Goal: Information Seeking & Learning: Learn about a topic

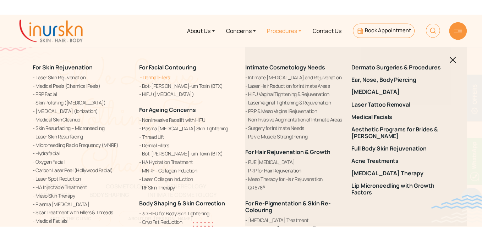
scroll to position [299, 0]
click at [371, 91] on link "[MEDICAL_DATA]" at bounding box center [402, 92] width 98 height 7
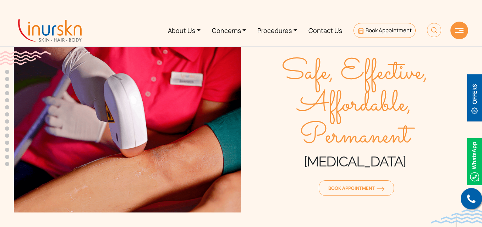
scroll to position [299, 0]
click at [111, 33] on ul "About Us Concerns Procedures Contact Us Book Appointment" at bounding box center [266, 30] width 359 height 27
drag, startPoint x: 282, startPoint y: 72, endPoint x: 416, endPoint y: 160, distance: 160.0
type textarea "Safe, Effective, Affordable, Permanent Laser Hair Removal"
click at [416, 160] on div "Safe, Effective, Affordable, Permanent Laser Hair Removal Book Appointment" at bounding box center [354, 128] width 227 height 170
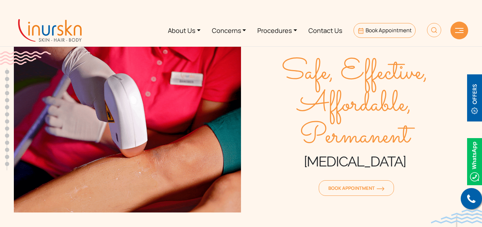
copy div "Safe, Effective, Affordable, Permanent Laser Hair Removal"
click at [431, 146] on span "Safe, Effective, Affordable, Permanent" at bounding box center [354, 105] width 227 height 96
click at [108, 36] on ul "About Us Concerns Procedures Contact Us Book Appointment" at bounding box center [266, 30] width 359 height 27
drag, startPoint x: 276, startPoint y: 70, endPoint x: 416, endPoint y: 161, distance: 167.1
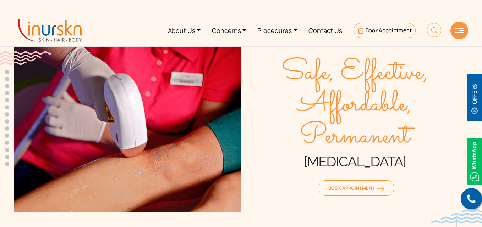
click at [416, 161] on div "Safe, Effective, Affordable, Permanent Laser Hair Removal Book Appointment" at bounding box center [354, 128] width 227 height 170
copy div "Safe, Effective, Affordable, Permanent Laser Hair Removal"
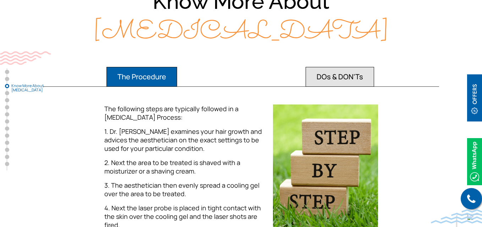
scroll to position [631, 0]
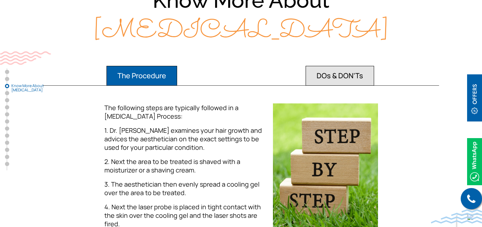
click at [340, 78] on button "DOs & DON'Ts" at bounding box center [339, 76] width 68 height 20
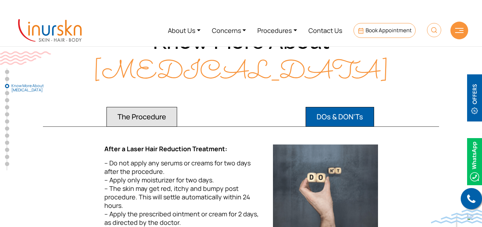
scroll to position [589, 0]
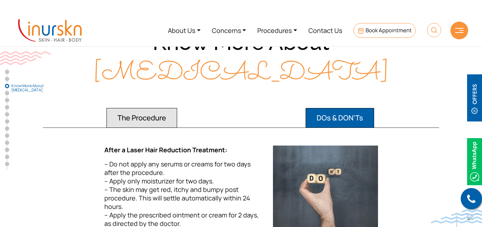
click at [139, 126] on button "The Procedure" at bounding box center [141, 118] width 71 height 20
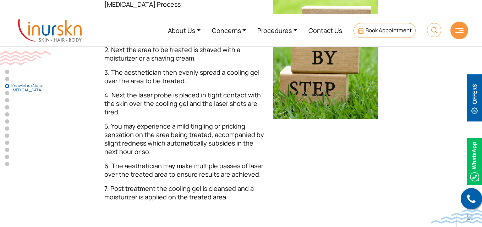
scroll to position [743, 0]
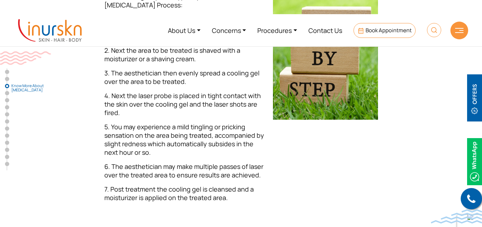
drag, startPoint x: 337, startPoint y: 83, endPoint x: 228, endPoint y: 100, distance: 110.2
click at [228, 100] on span "4. Next the laser probe is placed in tight contact with the skin over the cooli…" at bounding box center [182, 105] width 156 height 26
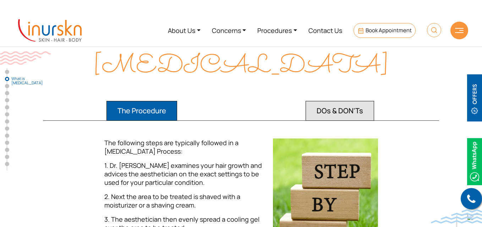
scroll to position [0, 0]
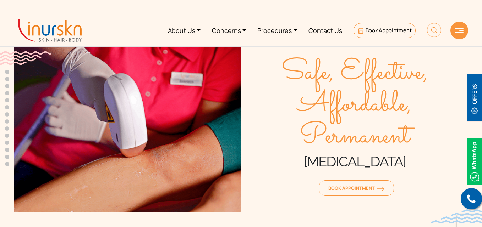
click at [115, 34] on ul "About Us Concerns Procedures Contact Us Book Appointment" at bounding box center [266, 30] width 359 height 27
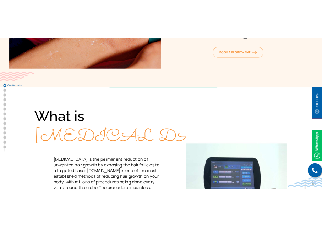
scroll to position [212, 0]
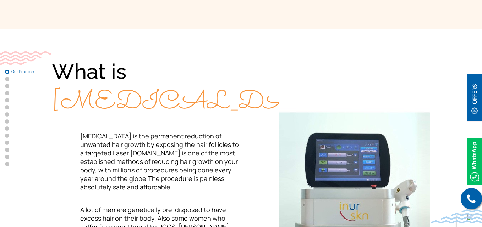
drag, startPoint x: 61, startPoint y: 73, endPoint x: 144, endPoint y: 139, distance: 105.6
click at [144, 118] on div "What is Laser Hair Removal" at bounding box center [146, 87] width 189 height 61
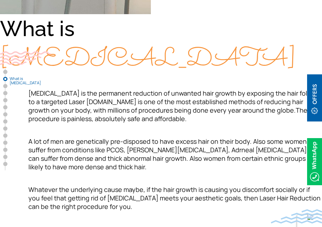
scroll to position [525, 0]
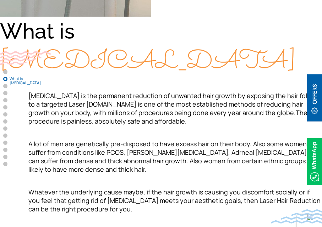
click at [168, 68] on span "[MEDICAL_DATA]" at bounding box center [148, 62] width 296 height 37
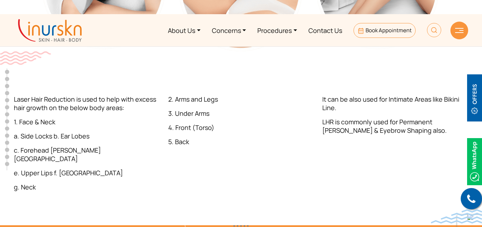
scroll to position [0, 0]
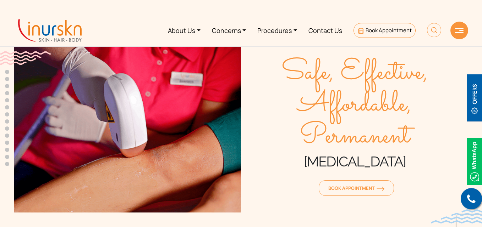
click at [0, 142] on section "Safe, Effective, Affordable, Permanent Laser Hair Removal Book Appointment" at bounding box center [241, 120] width 482 height 241
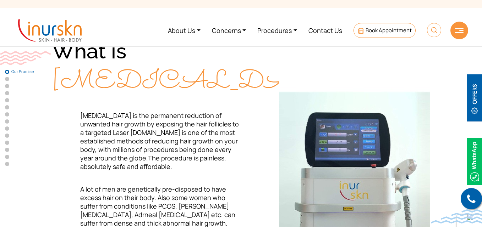
scroll to position [210, 0]
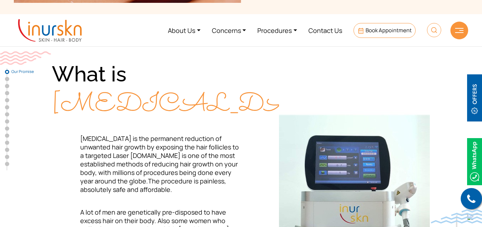
drag, startPoint x: 55, startPoint y: 72, endPoint x: 139, endPoint y: 133, distance: 104.4
click at [139, 120] on div "What is Laser Hair Removal" at bounding box center [146, 90] width 189 height 61
copy div "What is Laser Hair Removal"
click at [204, 120] on div "What is Laser Hair Removal" at bounding box center [146, 90] width 189 height 61
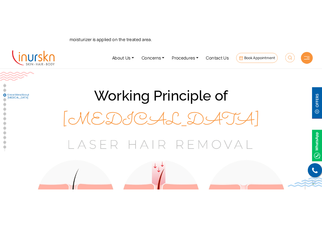
scroll to position [936, 0]
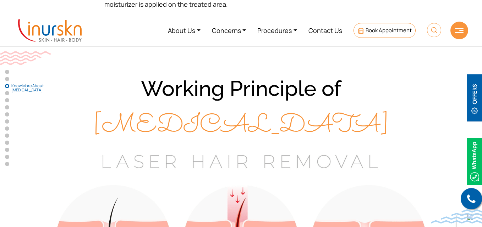
click at [183, 167] on img at bounding box center [241, 226] width 419 height 153
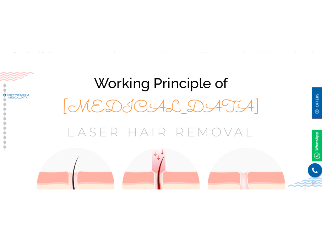
scroll to position [1223, 0]
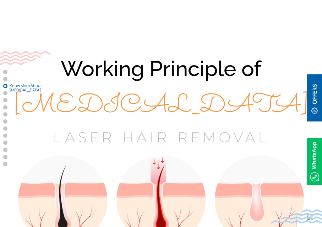
drag, startPoint x: 64, startPoint y: 68, endPoint x: 255, endPoint y: 104, distance: 194.4
click at [255, 104] on div "Working Principle of Laser Hair Removal" at bounding box center [161, 87] width 322 height 72
click at [266, 100] on div "Working Principle of Laser Hair Removal" at bounding box center [161, 87] width 322 height 72
drag, startPoint x: 66, startPoint y: 71, endPoint x: 258, endPoint y: 98, distance: 193.8
click at [258, 98] on div "Working Principle of Laser Hair Removal" at bounding box center [161, 87] width 322 height 72
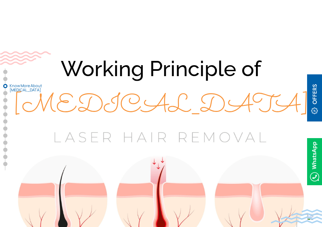
copy div "Working Principle of Laser Hair Removal"
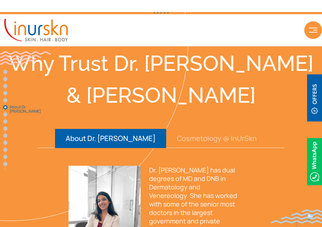
scroll to position [1997, 0]
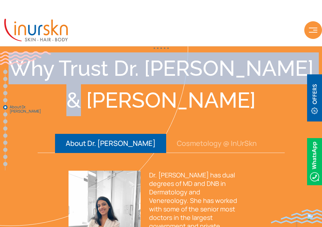
drag, startPoint x: 20, startPoint y: 66, endPoint x: 302, endPoint y: 68, distance: 282.0
click at [302, 68] on div "Why Trust Dr. [PERSON_NAME] & [PERSON_NAME]" at bounding box center [161, 84] width 322 height 64
copy div "Why Trust Dr. [PERSON_NAME] & [PERSON_NAME]"
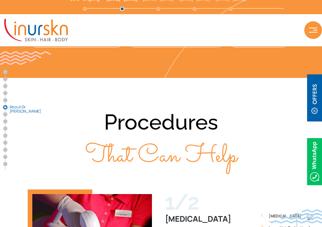
scroll to position [2522, 0]
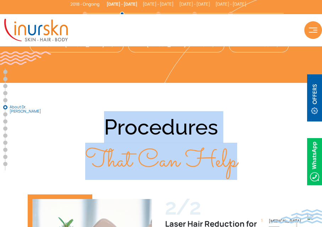
drag, startPoint x: 104, startPoint y: 65, endPoint x: 238, endPoint y: 108, distance: 140.8
click at [238, 111] on div "Procedures That Can Help" at bounding box center [161, 144] width 322 height 66
copy div "Procedures That Can Help"
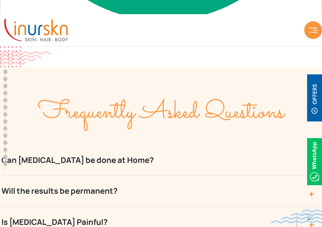
scroll to position [3953, 0]
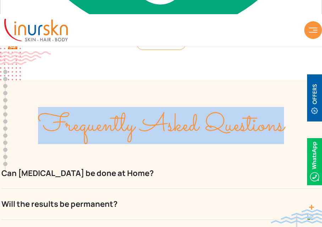
drag, startPoint x: 38, startPoint y: 74, endPoint x: 281, endPoint y: 75, distance: 243.3
click at [281, 107] on span "Frequently Asked Questions" at bounding box center [161, 125] width 246 height 37
copy span "Frequently Asked Questions"
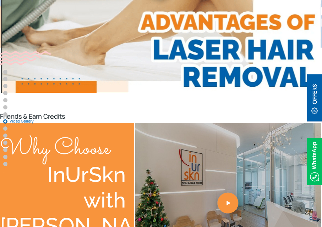
scroll to position [3054, 0]
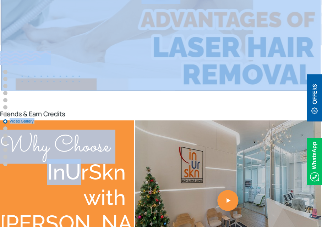
drag, startPoint x: 10, startPoint y: 84, endPoint x: 76, endPoint y: 111, distance: 71.0
click at [76, 160] on div "InUrSkn with" at bounding box center [67, 185] width 134 height 51
drag, startPoint x: 13, startPoint y: 90, endPoint x: 90, endPoint y: 116, distance: 81.8
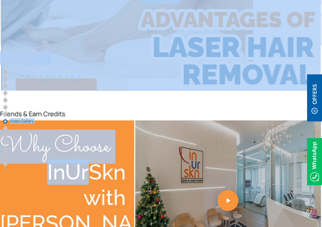
click at [91, 160] on div "InUrSkn with" at bounding box center [67, 185] width 134 height 51
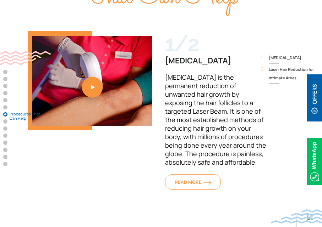
scroll to position [2710, 0]
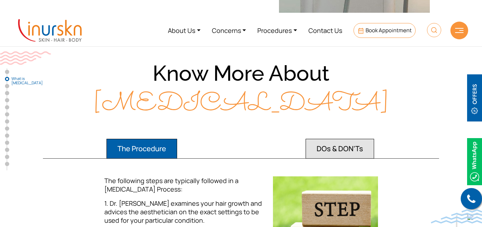
scroll to position [556, 0]
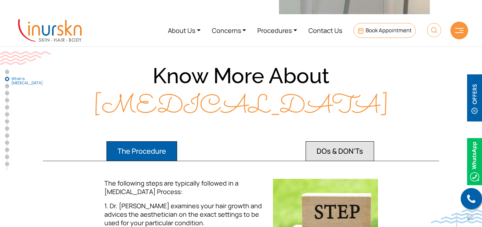
drag, startPoint x: 151, startPoint y: 75, endPoint x: 371, endPoint y: 102, distance: 220.9
click at [371, 102] on div "Know More About Laser Hair Removal" at bounding box center [241, 91] width 454 height 61
copy div "Know More About Laser Hair Removal"
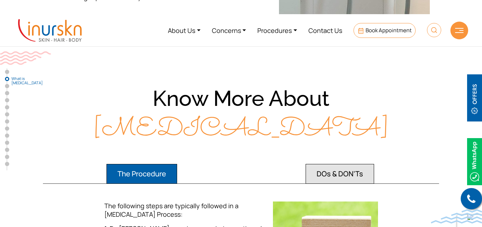
scroll to position [514, 0]
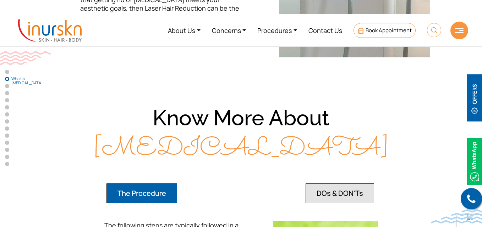
click at [350, 109] on div "Know More About Laser Hair Removal" at bounding box center [241, 134] width 454 height 61
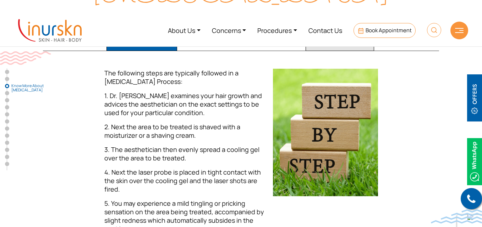
scroll to position [661, 0]
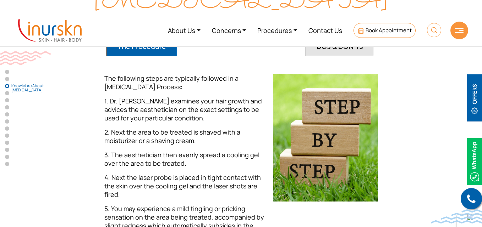
click at [340, 50] on button "DOs & DON'Ts" at bounding box center [339, 47] width 68 height 20
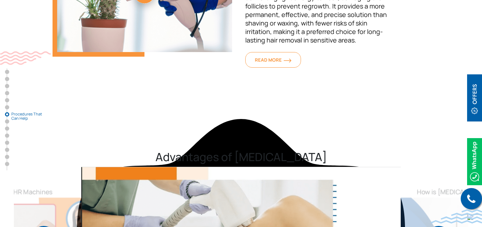
scroll to position [2428, 0]
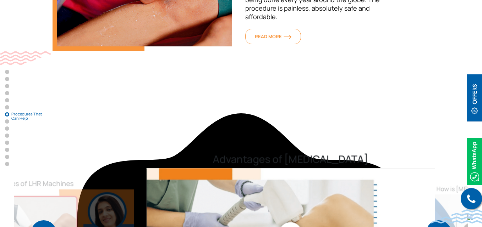
click at [159, 153] on h2 "Advantages of Laser Hair Removal" at bounding box center [290, 159] width 289 height 12
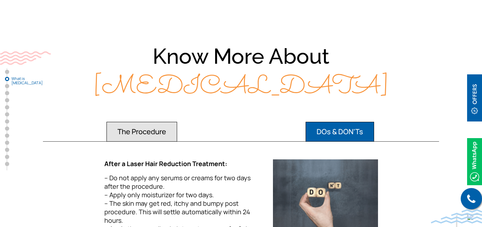
scroll to position [584, 0]
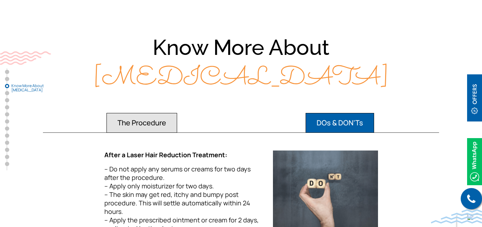
drag, startPoint x: 155, startPoint y: 45, endPoint x: 346, endPoint y: 71, distance: 193.0
click at [346, 71] on div "Know More About Laser Hair Removal" at bounding box center [241, 63] width 454 height 61
copy div "Know More About Laser Hair Removal"
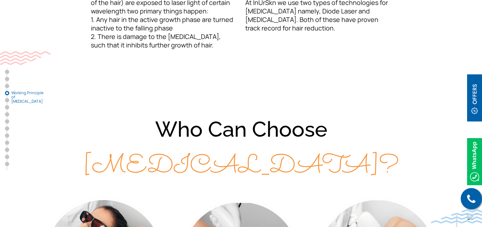
scroll to position [1312, 0]
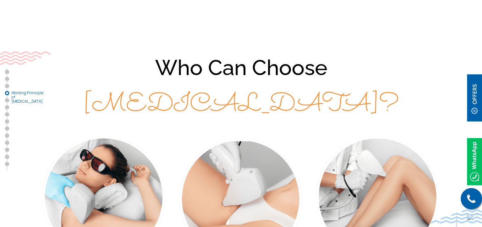
drag, startPoint x: 156, startPoint y: 64, endPoint x: 342, endPoint y: 98, distance: 189.0
click at [342, 98] on div "Who Can Choose Laser Hair Removal?" at bounding box center [241, 86] width 454 height 73
copy div "Who Can Choose Laser Hair Removal?"
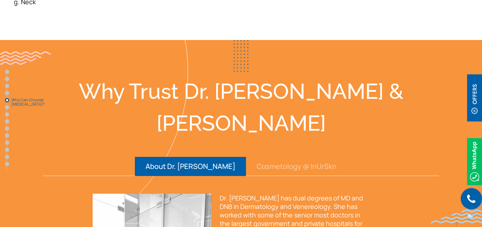
scroll to position [1707, 0]
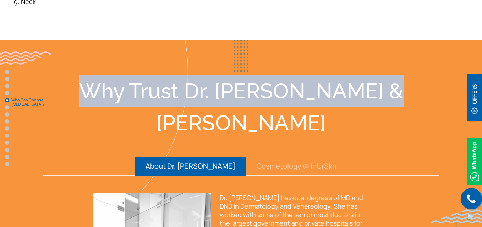
drag, startPoint x: 98, startPoint y: 84, endPoint x: 381, endPoint y: 83, distance: 282.7
click at [381, 83] on div "Why Trust Dr. Sejal & InUrSkn" at bounding box center [241, 107] width 454 height 64
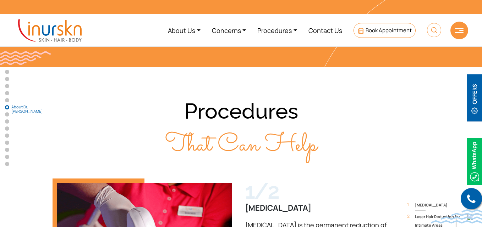
scroll to position [2161, 0]
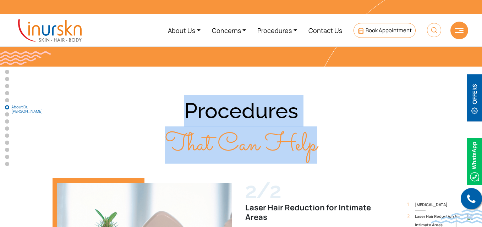
drag, startPoint x: 185, startPoint y: 66, endPoint x: 336, endPoint y: 97, distance: 154.6
click at [336, 97] on div "Procedures That Can Help" at bounding box center [241, 128] width 454 height 66
click at [303, 127] on span "That Can Help" at bounding box center [241, 145] width 152 height 37
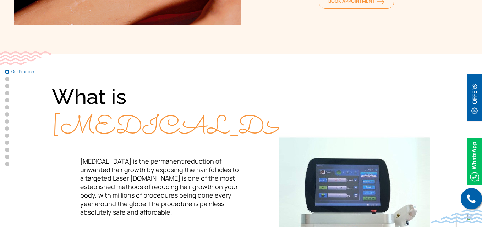
scroll to position [187, 0]
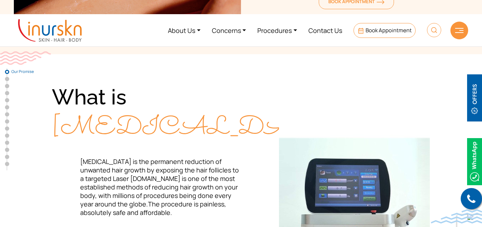
drag, startPoint x: 63, startPoint y: 96, endPoint x: 150, endPoint y: 157, distance: 105.8
click at [150, 143] on div "What is Laser Hair Removal" at bounding box center [146, 113] width 189 height 61
click at [206, 143] on div "What is Laser Hair Removal" at bounding box center [146, 113] width 189 height 61
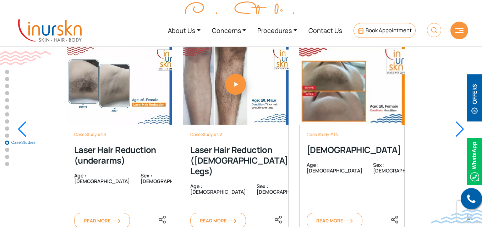
scroll to position [4111, 0]
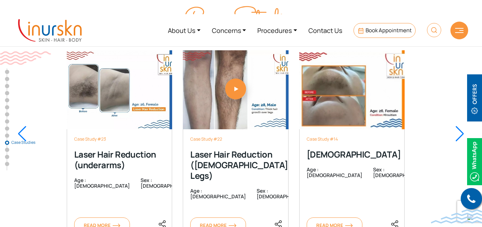
click at [129, 22] on ul "About Us Concerns Procedures Contact Us Book Appointment" at bounding box center [266, 30] width 359 height 27
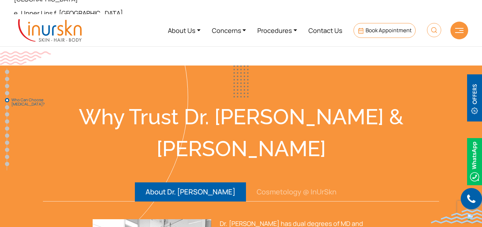
scroll to position [1549, 0]
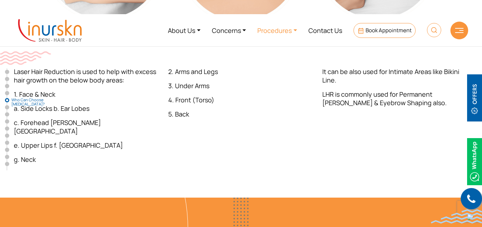
click at [288, 33] on link "Procedures" at bounding box center [276, 30] width 51 height 27
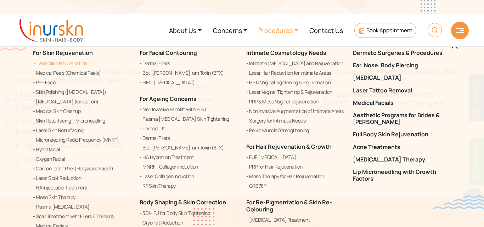
click at [65, 63] on link "Laser Skin Rejuvenation" at bounding box center [82, 63] width 98 height 9
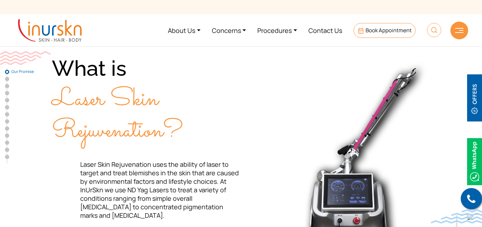
scroll to position [215, 0]
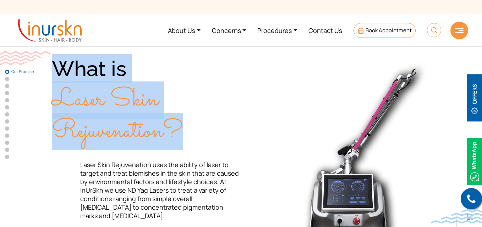
drag, startPoint x: 57, startPoint y: 68, endPoint x: 182, endPoint y: 126, distance: 138.5
type textarea "What is Laser Skin Rejuvenation?"
click at [182, 126] on div "What is Laser Skin Rejuvenation?" at bounding box center [146, 100] width 189 height 92
copy div "What is Laser Skin Rejuvenation?"
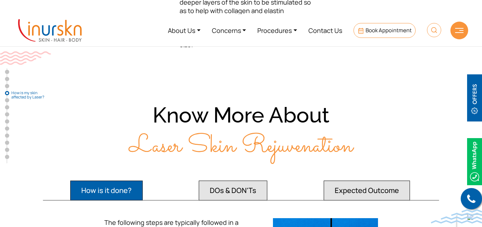
scroll to position [1144, 0]
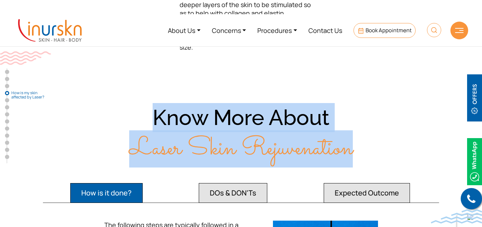
drag, startPoint x: 154, startPoint y: 104, endPoint x: 353, endPoint y: 144, distance: 202.8
click at [353, 144] on div "Know More About Laser Skin Rejuvenation" at bounding box center [241, 133] width 454 height 61
copy div "Know More About Laser Skin Rejuvenation"
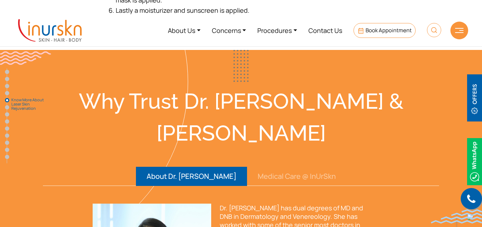
scroll to position [1492, 0]
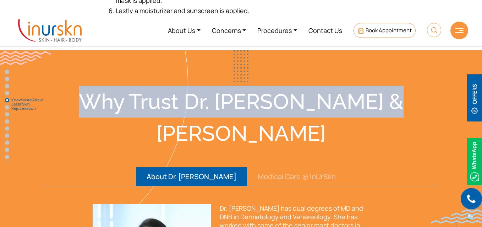
drag, startPoint x: 100, startPoint y: 84, endPoint x: 389, endPoint y: 98, distance: 289.4
click at [389, 98] on div "Why Trust Dr. [PERSON_NAME] & [PERSON_NAME]" at bounding box center [241, 118] width 454 height 64
copy div "Why Trust Dr. [PERSON_NAME] & [PERSON_NAME]"
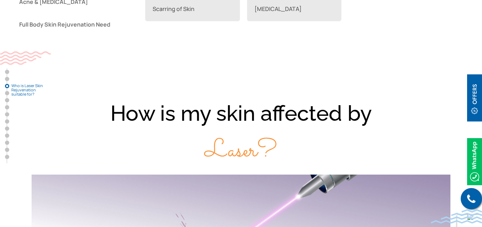
scroll to position [750, 0]
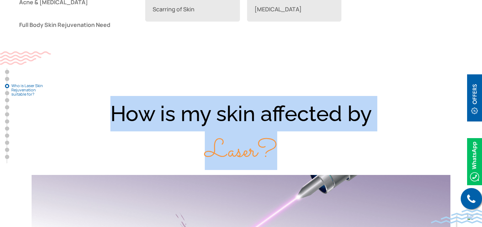
drag, startPoint x: 114, startPoint y: 111, endPoint x: 273, endPoint y: 143, distance: 162.8
click at [273, 143] on div "How is my skin affected by Laser?" at bounding box center [241, 132] width 454 height 73
copy div "How is my skin affected by Laser?"
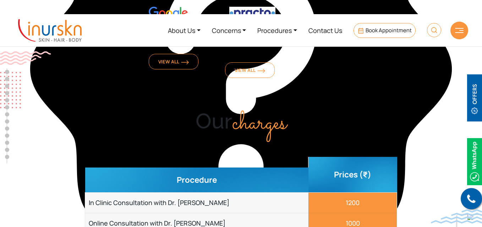
scroll to position [2670, 0]
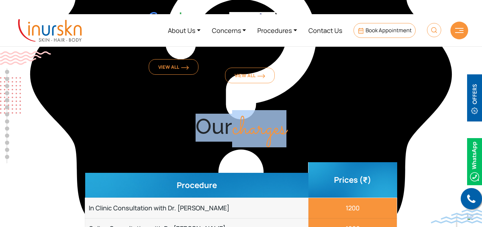
drag, startPoint x: 197, startPoint y: 83, endPoint x: 287, endPoint y: 84, distance: 90.1
click at [287, 114] on div "Our charges" at bounding box center [241, 128] width 454 height 28
copy div "Our charges"
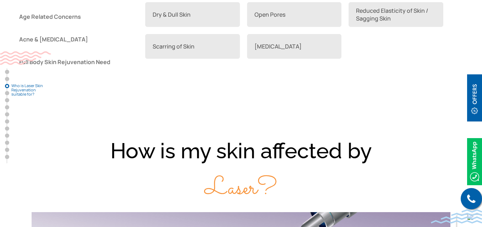
scroll to position [758, 0]
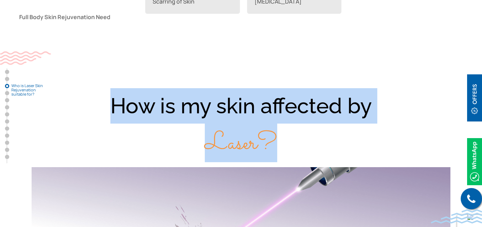
drag, startPoint x: 111, startPoint y: 104, endPoint x: 270, endPoint y: 127, distance: 160.3
click at [270, 127] on div "How is my skin affected by Laser?" at bounding box center [241, 124] width 454 height 73
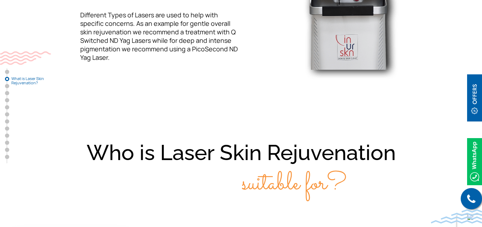
scroll to position [440, 0]
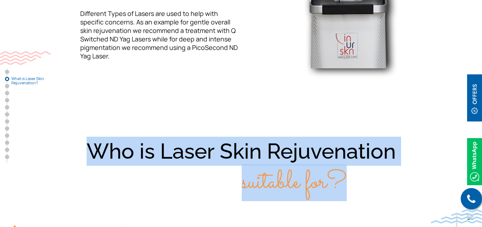
drag, startPoint x: 90, startPoint y: 150, endPoint x: 344, endPoint y: 173, distance: 254.6
click at [344, 173] on div "Who is Laser Skin Rejuvenation suitable for?" at bounding box center [241, 167] width 454 height 61
copy div "Who is Laser Skin Rejuvenation suitable for?"
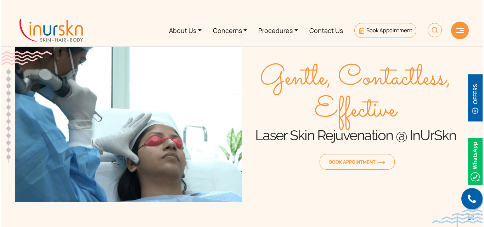
scroll to position [0, 0]
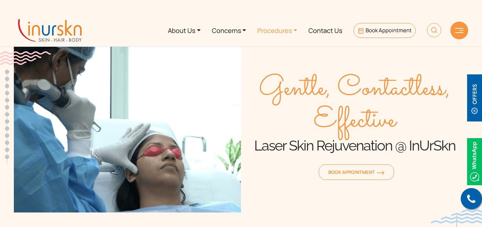
click at [263, 36] on link "Procedures" at bounding box center [276, 30] width 51 height 27
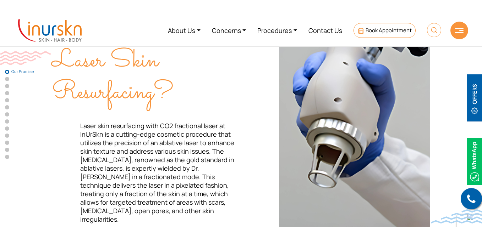
scroll to position [137, 0]
